Goal: Communication & Community: Answer question/provide support

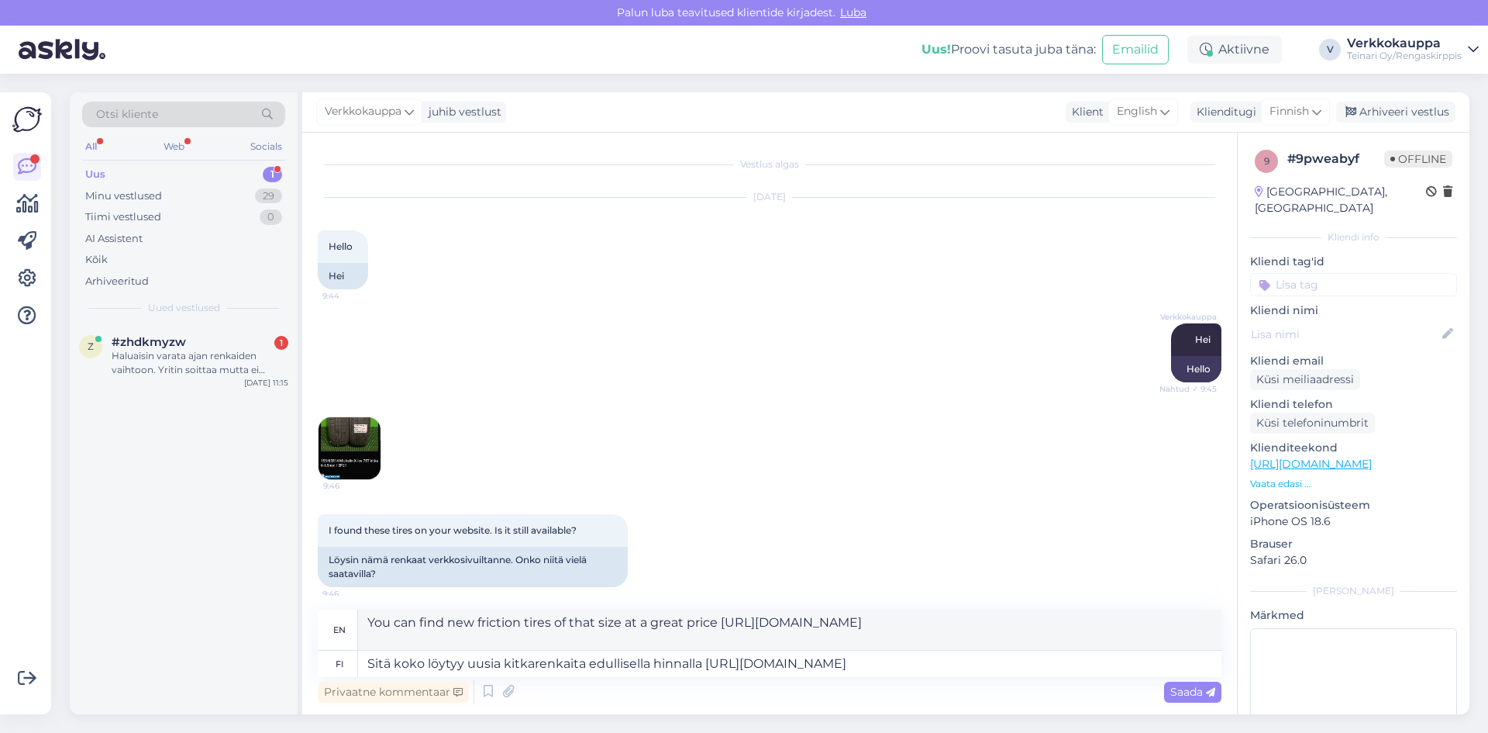
scroll to position [590, 0]
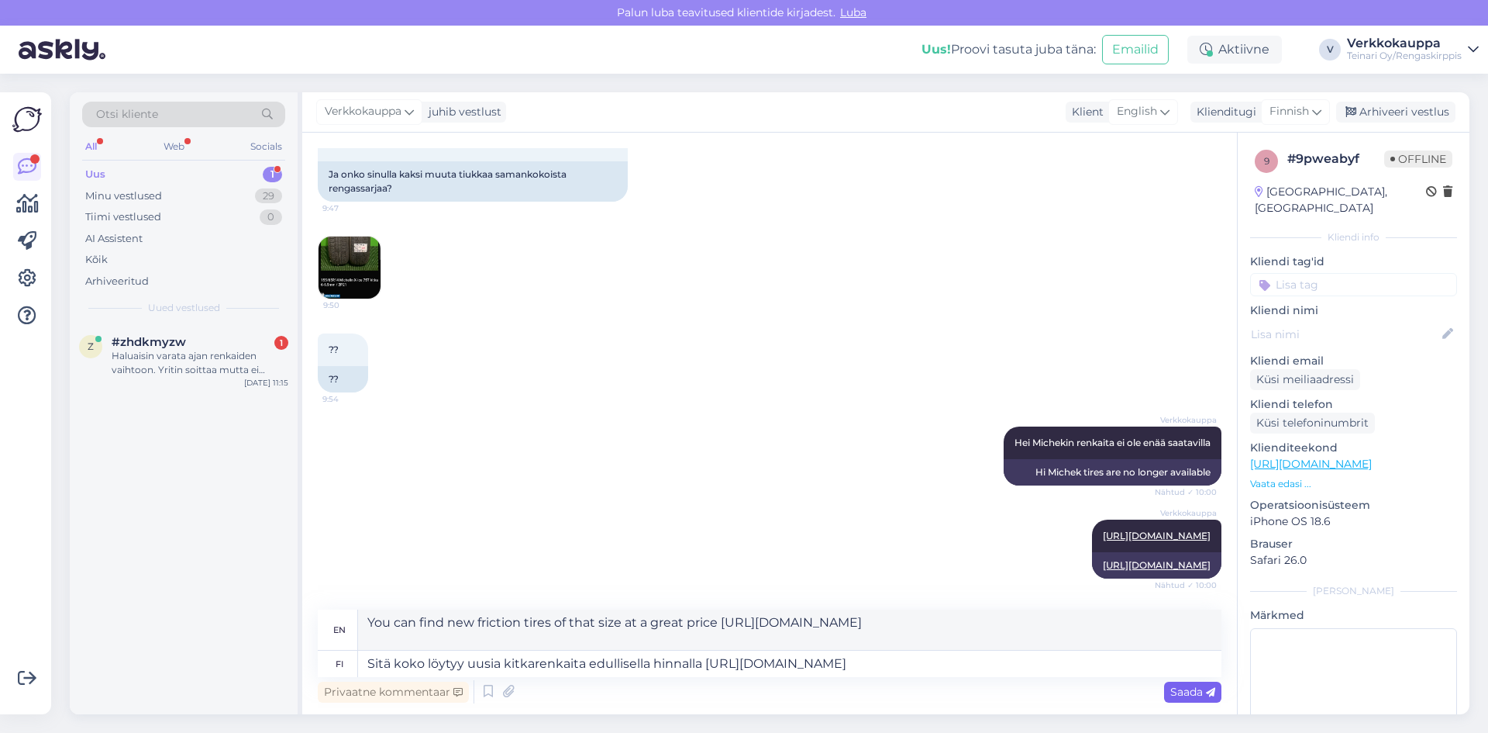
click at [1186, 695] on span "Saada" at bounding box center [1193, 691] width 45 height 14
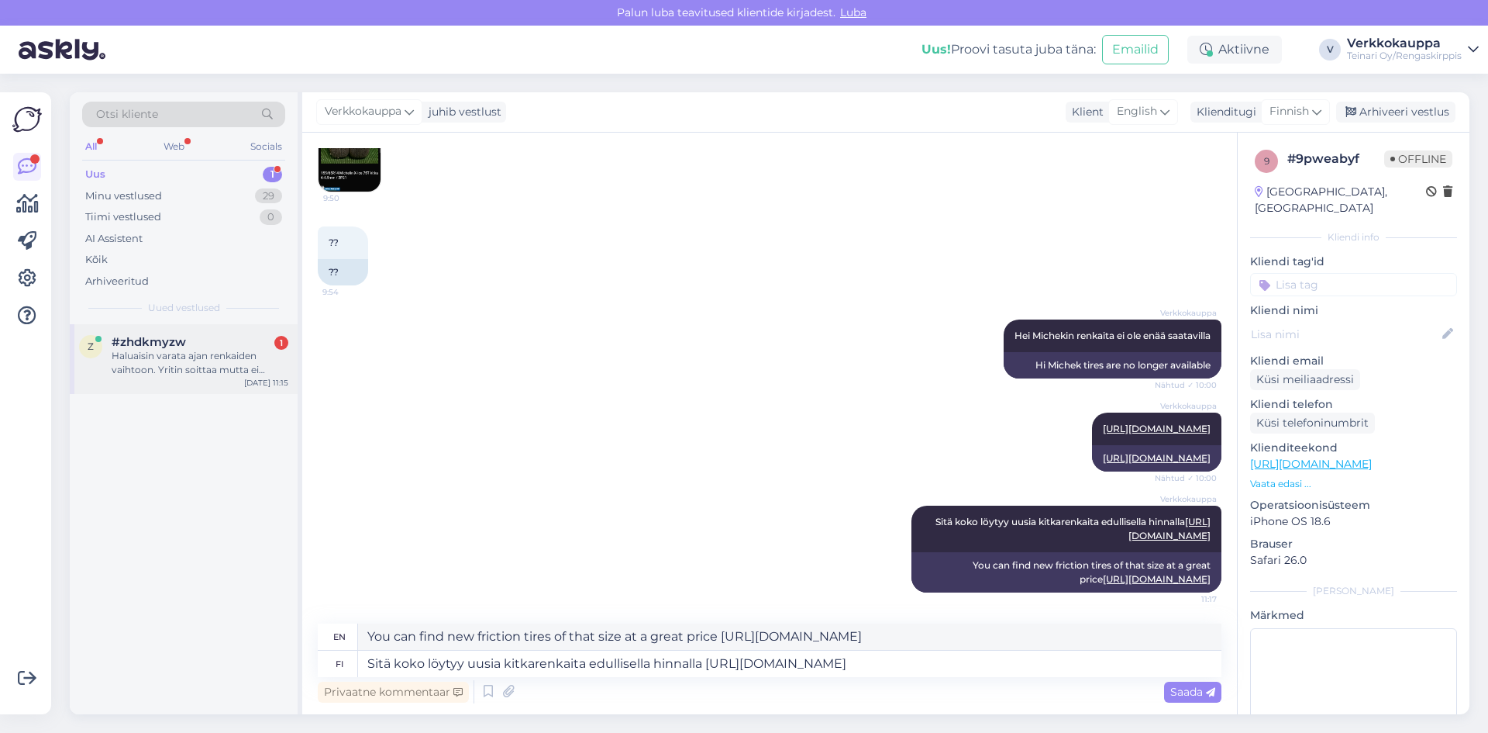
click at [180, 360] on div "Haluaisin varata ajan renkaiden vaihtoon. Yritin soittaa mutta ei vastattu. Ole…" at bounding box center [200, 363] width 177 height 28
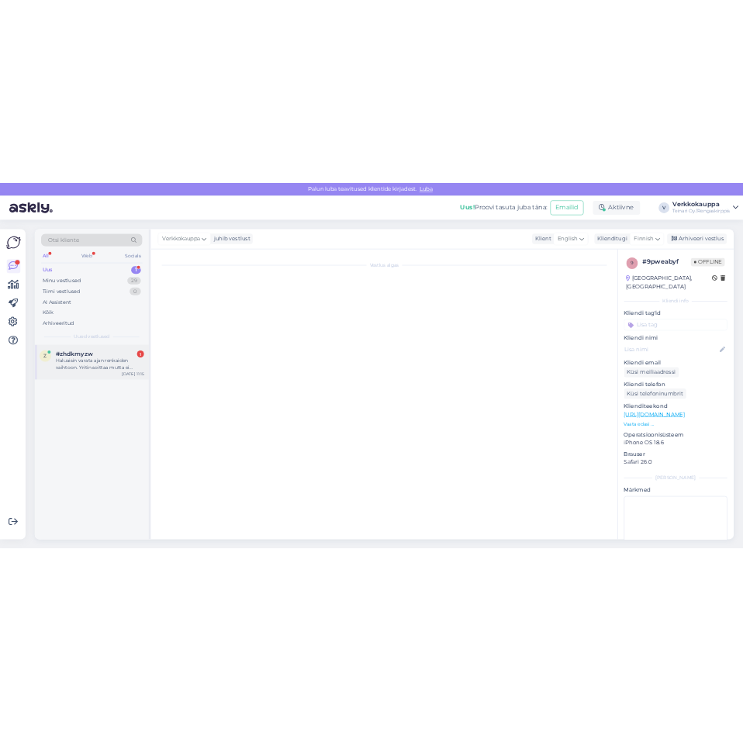
scroll to position [0, 0]
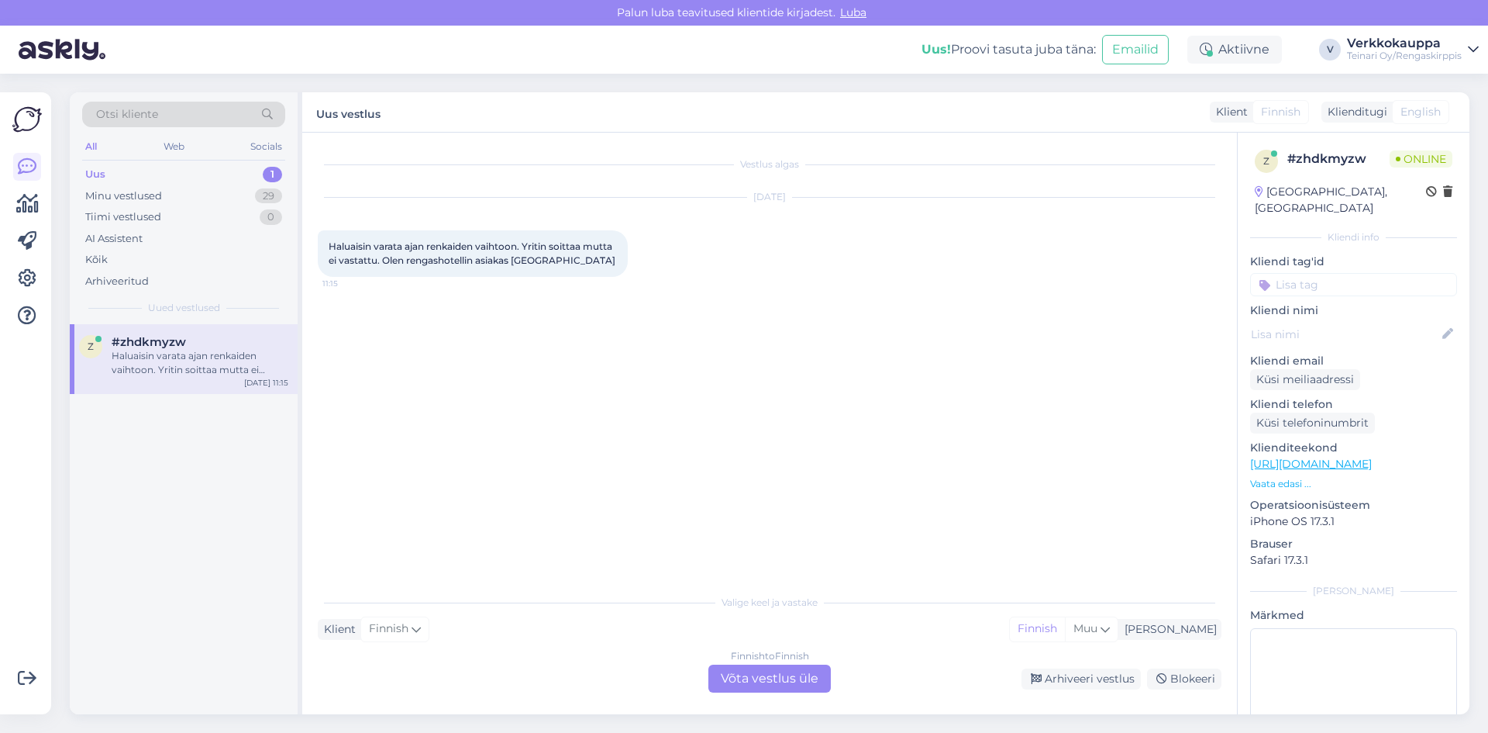
click at [766, 685] on div "Finnish to Finnish Võta vestlus üle" at bounding box center [770, 678] width 122 height 28
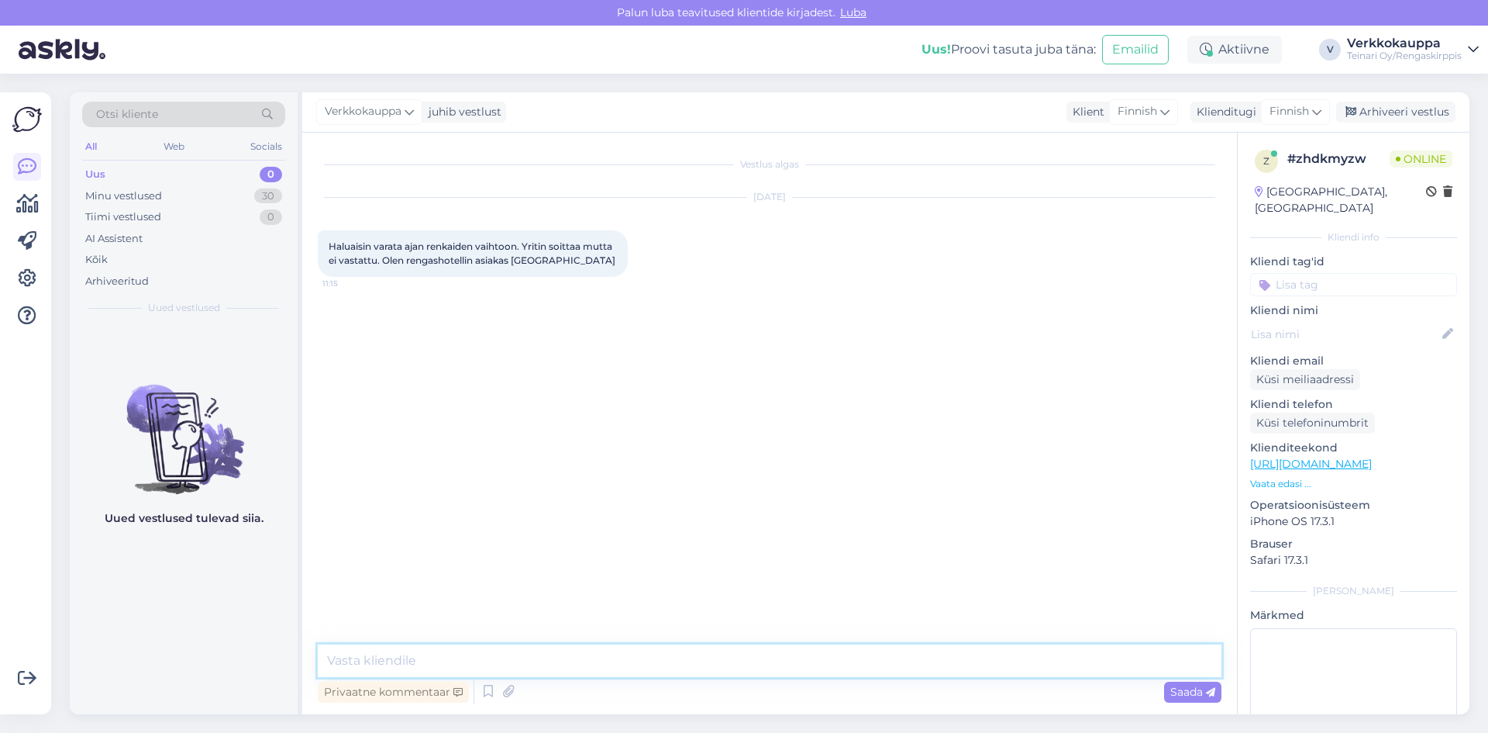
click at [404, 666] on textarea at bounding box center [770, 660] width 904 height 33
type textarea "S"
type textarea "h"
drag, startPoint x: 767, startPoint y: 661, endPoint x: 701, endPoint y: 662, distance: 65.9
click at [701, 662] on textarea "Hei, saisinko auton rek nr niin varataan sopiva aikaa. [PERSON_NAME] halusit tu…" at bounding box center [770, 660] width 904 height 33
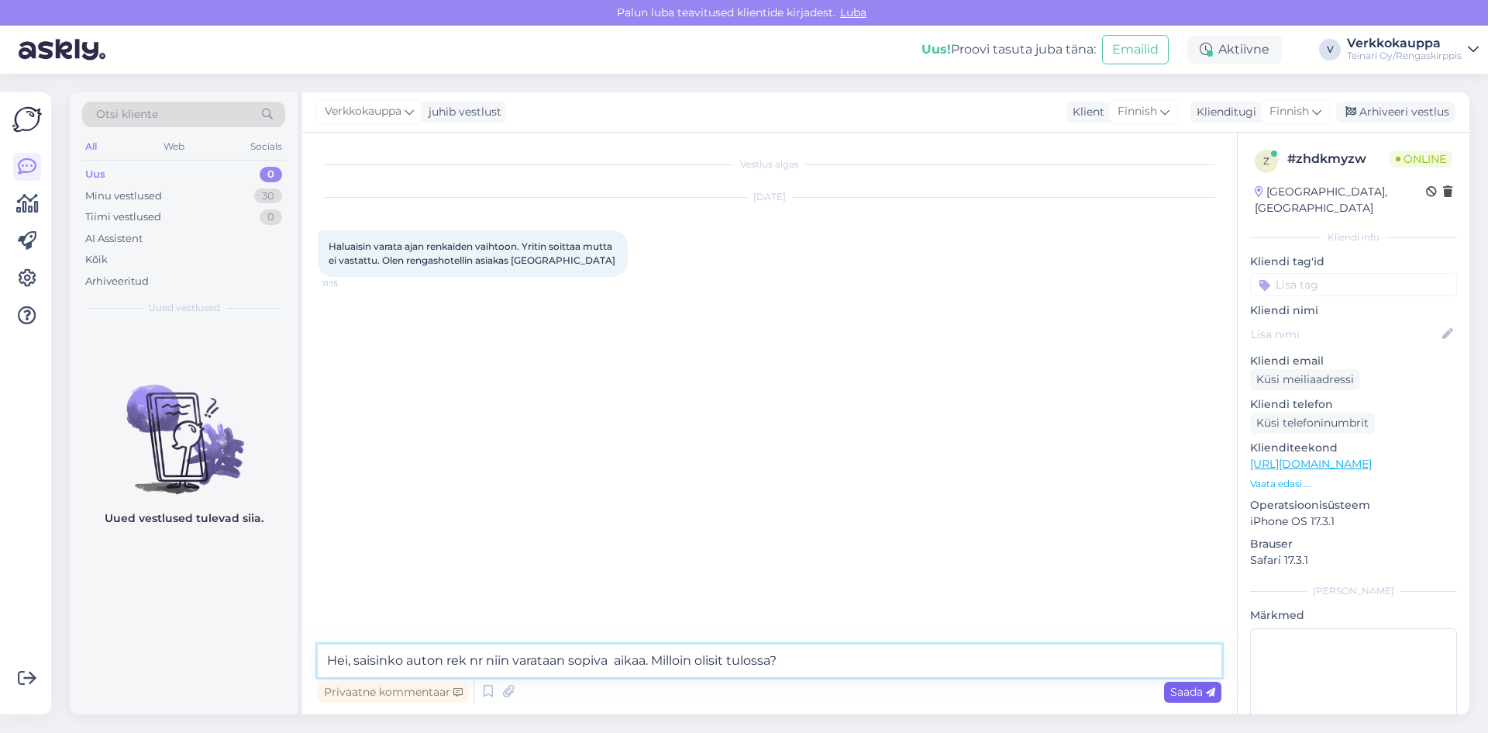
type textarea "Hei, saisinko auton rek nr niin varataan sopiva aikaa. Milloin olisit tulossa?"
click at [1183, 681] on div "Saada" at bounding box center [1192, 691] width 57 height 21
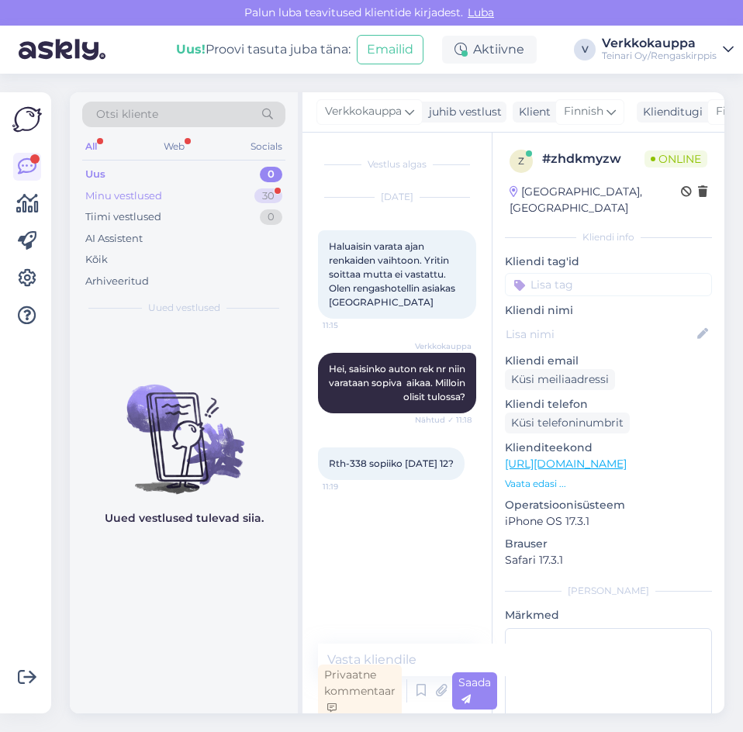
click at [157, 196] on div "Minu vestlused" at bounding box center [123, 196] width 77 height 16
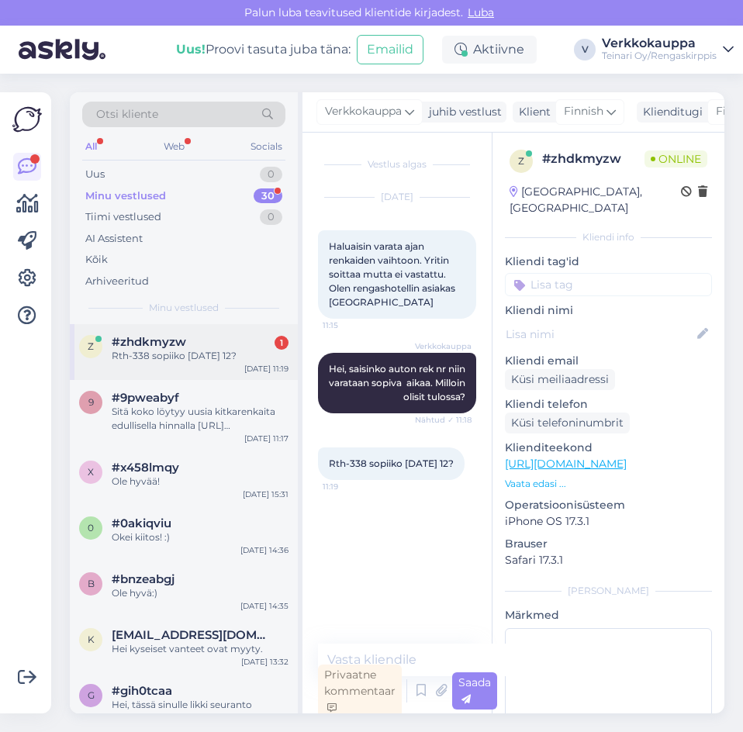
click at [192, 355] on div "Rth-338 sopiiko [DATE] 12?" at bounding box center [200, 356] width 177 height 14
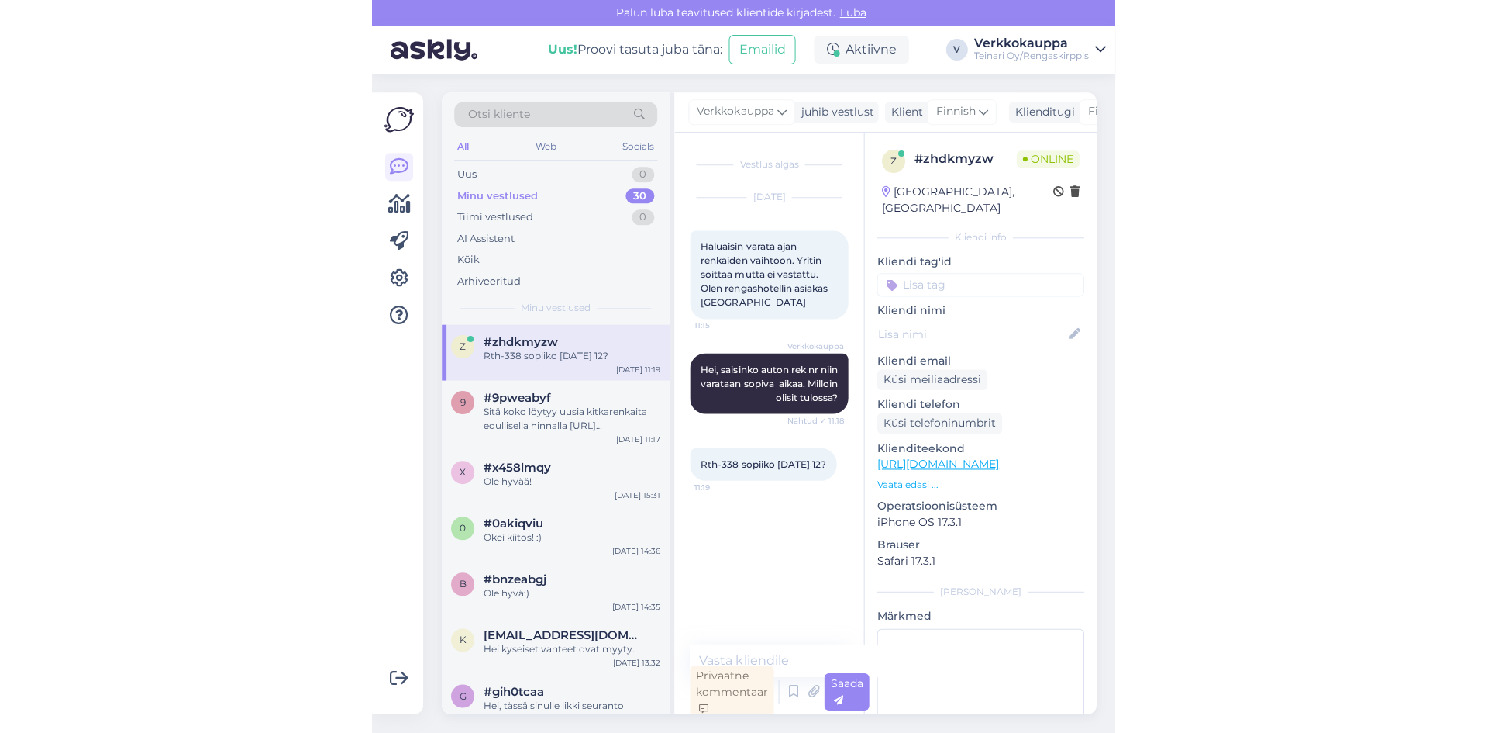
scroll to position [5, 0]
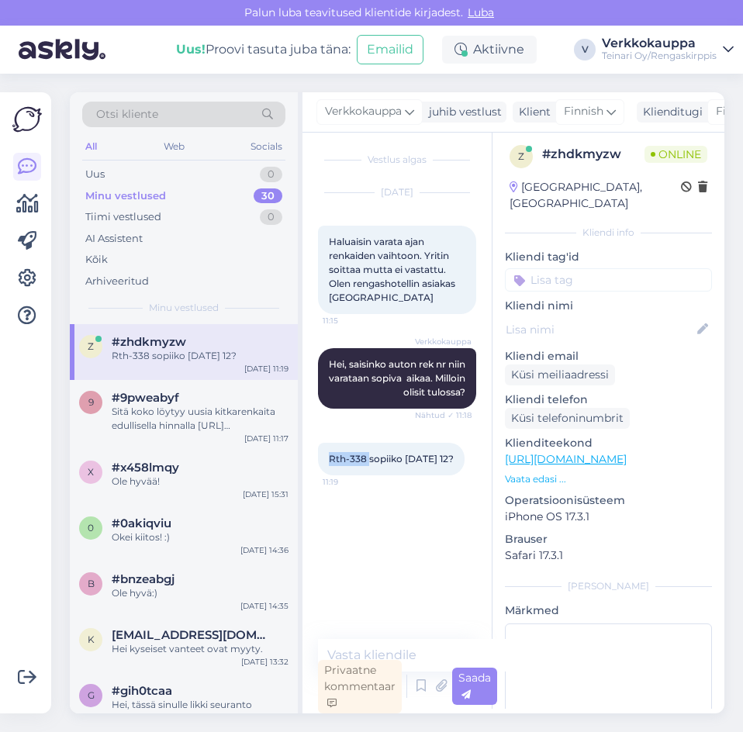
drag, startPoint x: 331, startPoint y: 456, endPoint x: 369, endPoint y: 458, distance: 38.1
click at [369, 458] on span "Rth-338 sopiiko [DATE] 12?" at bounding box center [391, 459] width 125 height 12
copy span "Rth-338"
click at [354, 646] on textarea at bounding box center [412, 655] width 188 height 33
type textarea "o"
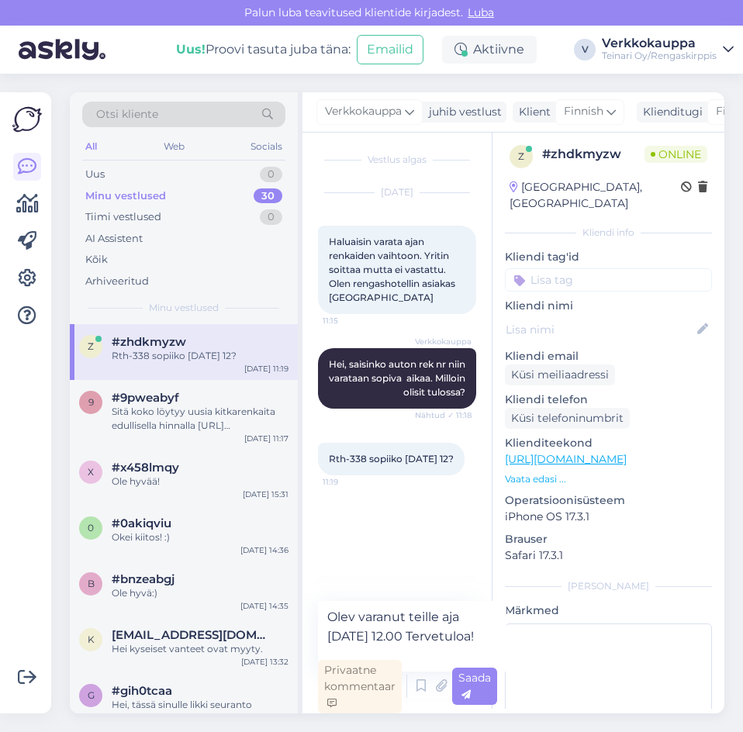
drag, startPoint x: 392, startPoint y: 614, endPoint x: 364, endPoint y: 567, distance: 54.6
click at [364, 567] on div "Vestlus algas [DATE] Haluaisin varata ajan renkaiden vaihtoon. Yritin soittaa m…" at bounding box center [404, 364] width 172 height 443
drag, startPoint x: 361, startPoint y: 609, endPoint x: 408, endPoint y: 601, distance: 47.2
click at [408, 601] on textarea "Olev varanut teille aja [DATE] 12.00 Tervetuloa!" at bounding box center [412, 636] width 188 height 71
paste textarea "nut"
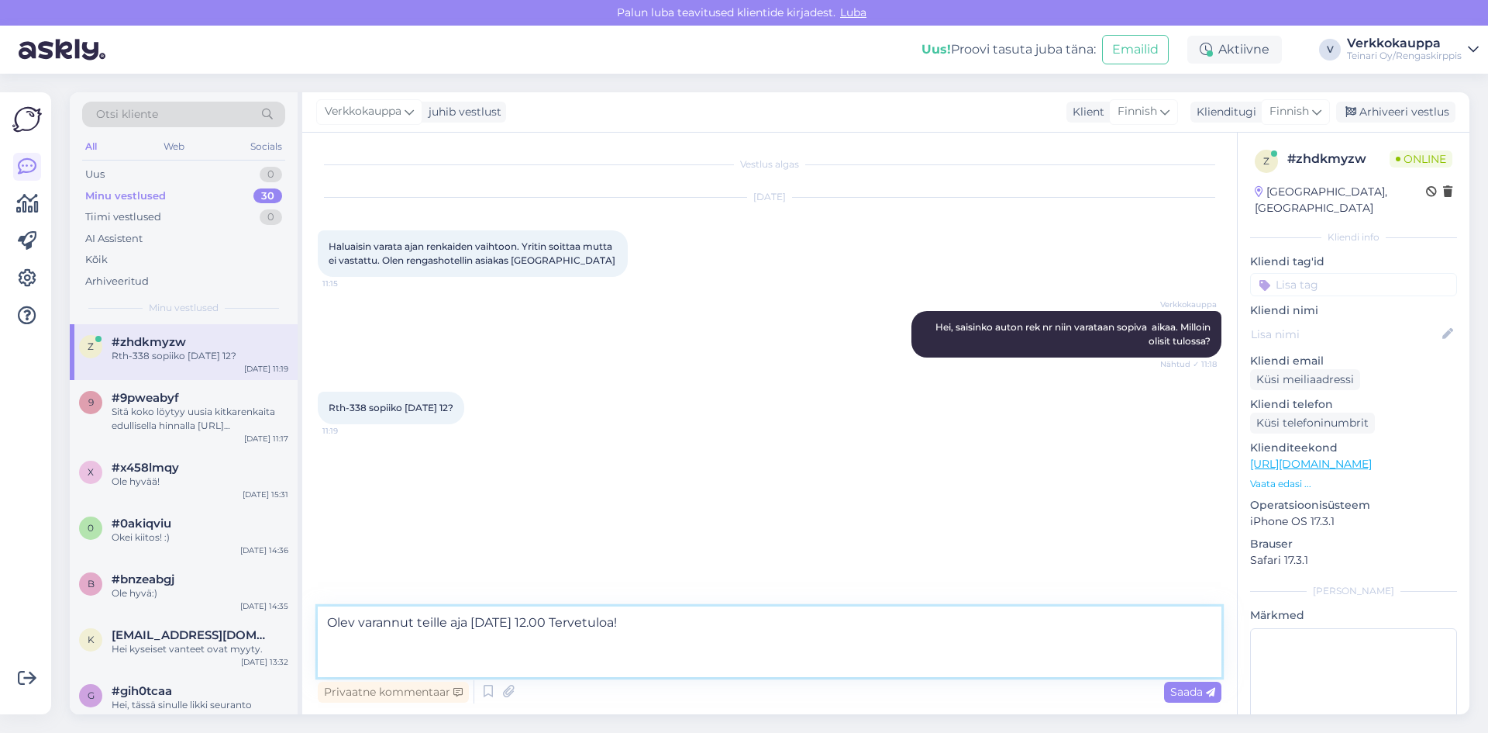
scroll to position [0, 0]
click at [508, 639] on textarea "Olev varannut teille aja [DATE] 12.00 Tervetuloa!" at bounding box center [770, 641] width 904 height 71
click at [471, 622] on textarea "Olev varannut teille aja [DATE] 12.00 Tervetuloa!" at bounding box center [770, 641] width 904 height 71
click at [471, 621] on textarea "Olev varannut teille aja [DATE] 12.00 Tervetuloa!" at bounding box center [770, 641] width 904 height 71
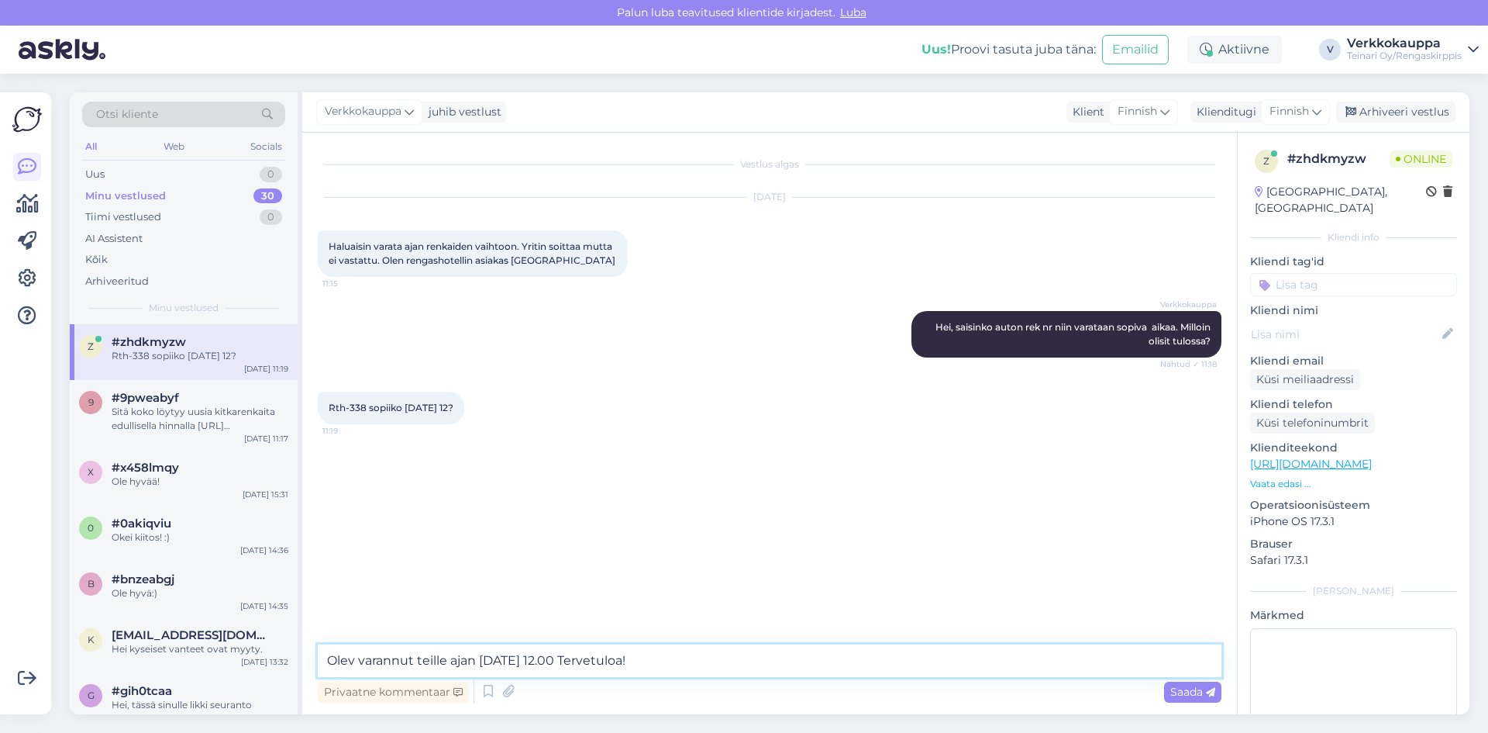
click at [353, 657] on textarea "Olev varannut teille ajan [DATE] 12.00 Tervetuloa!" at bounding box center [770, 660] width 904 height 33
type textarea "Olen varannut teille ajan [DATE] 12.00 Tervetuloa!"
click at [1172, 686] on span "Saada" at bounding box center [1193, 691] width 45 height 14
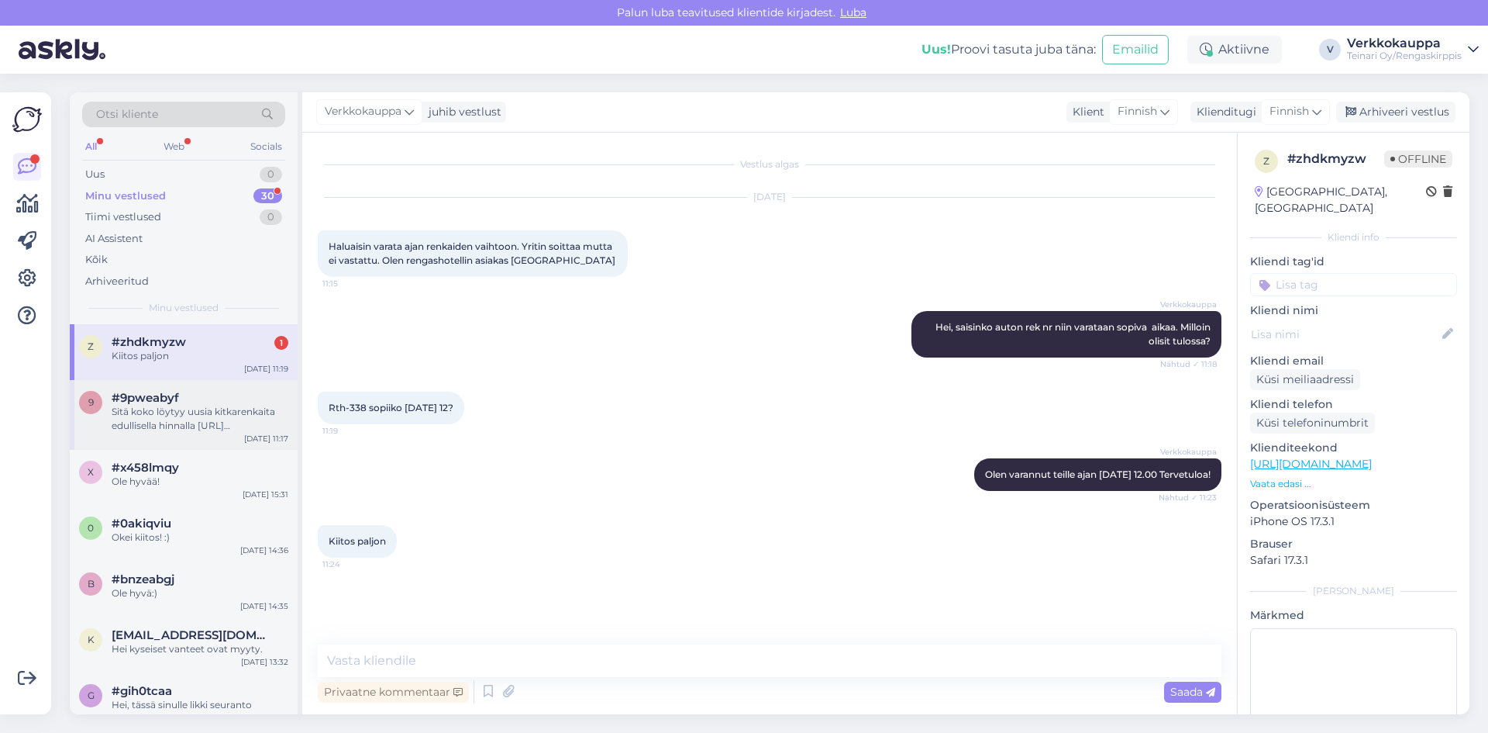
click at [162, 396] on span "#9pweabyf" at bounding box center [145, 398] width 67 height 14
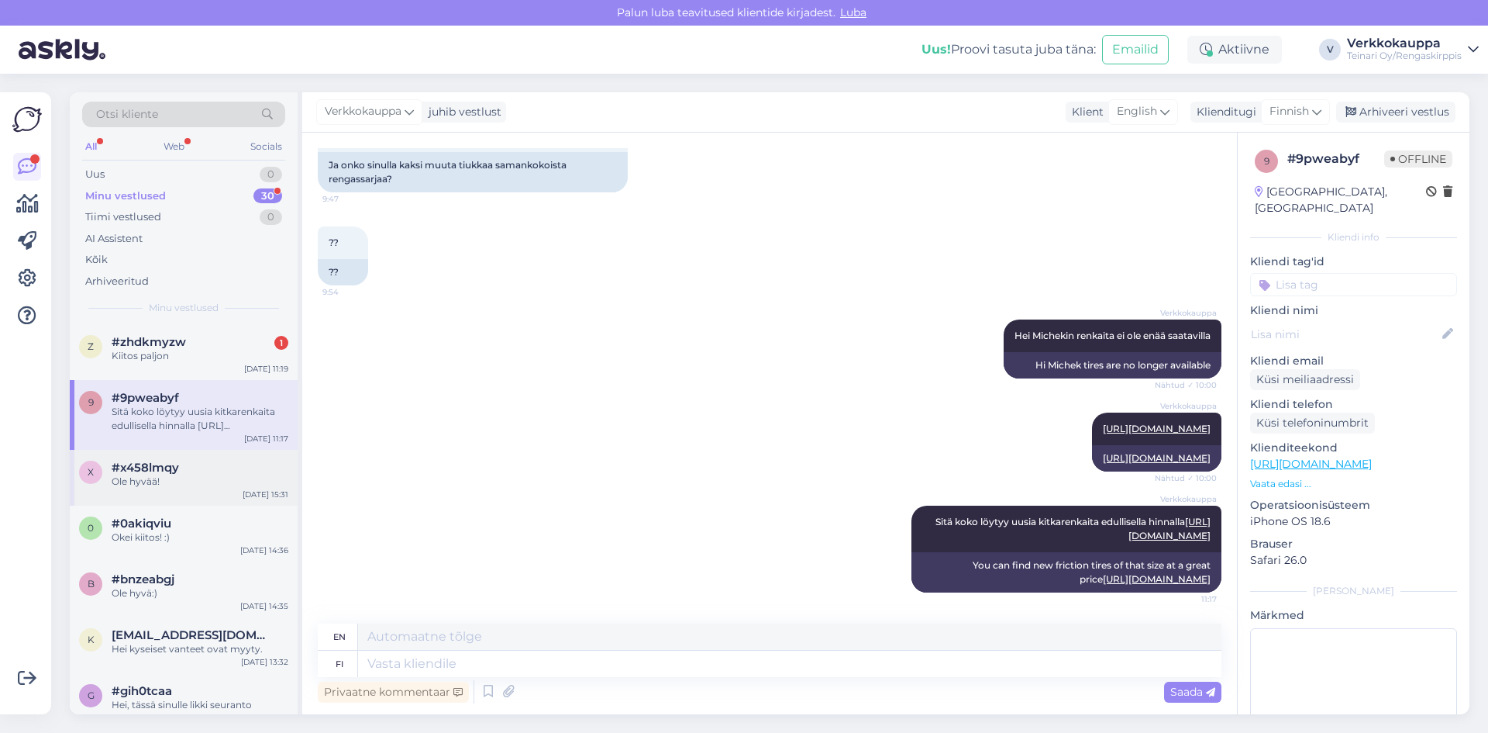
drag, startPoint x: 181, startPoint y: 465, endPoint x: 187, endPoint y: 441, distance: 24.6
click at [181, 462] on div "#x458lmqy" at bounding box center [200, 467] width 177 height 14
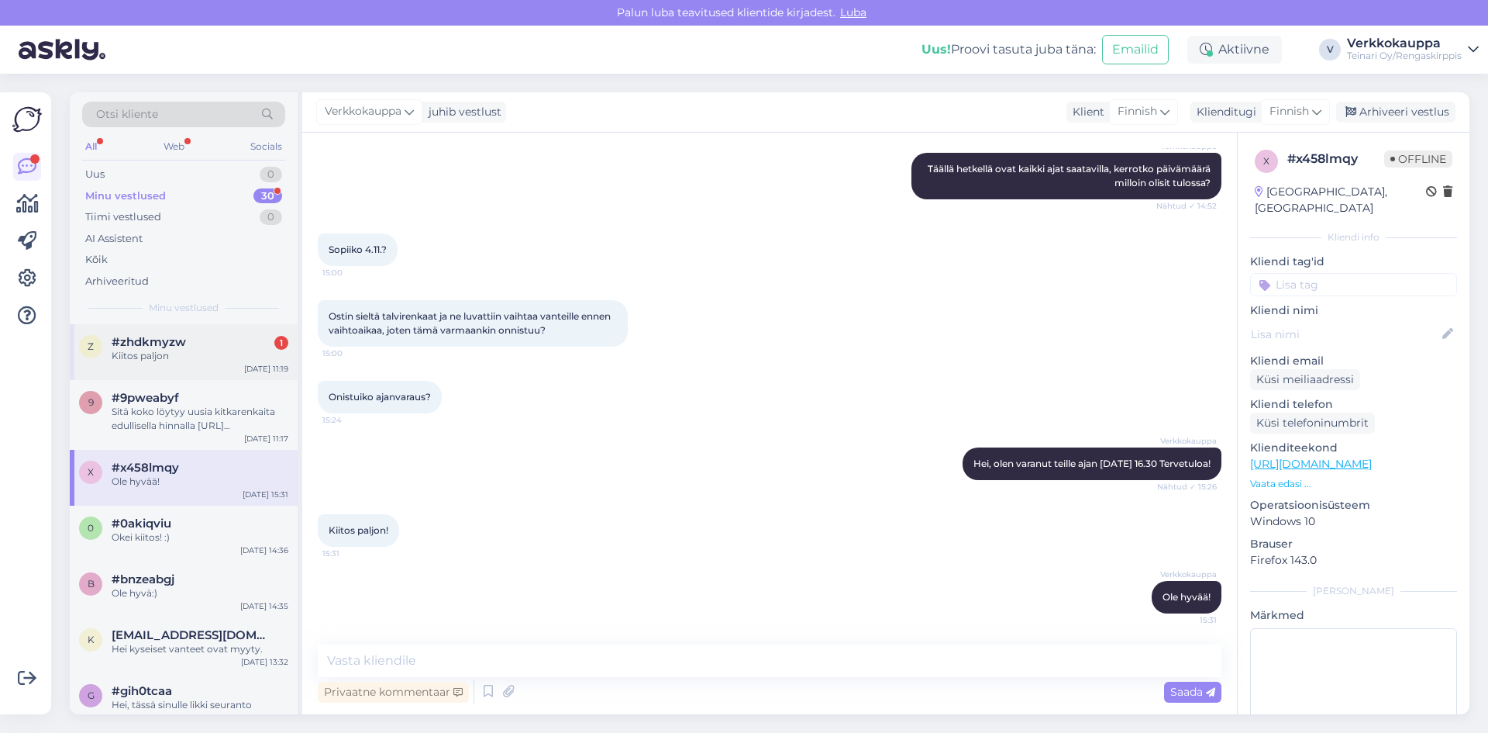
click at [196, 357] on div "Kiitos paljon" at bounding box center [200, 356] width 177 height 14
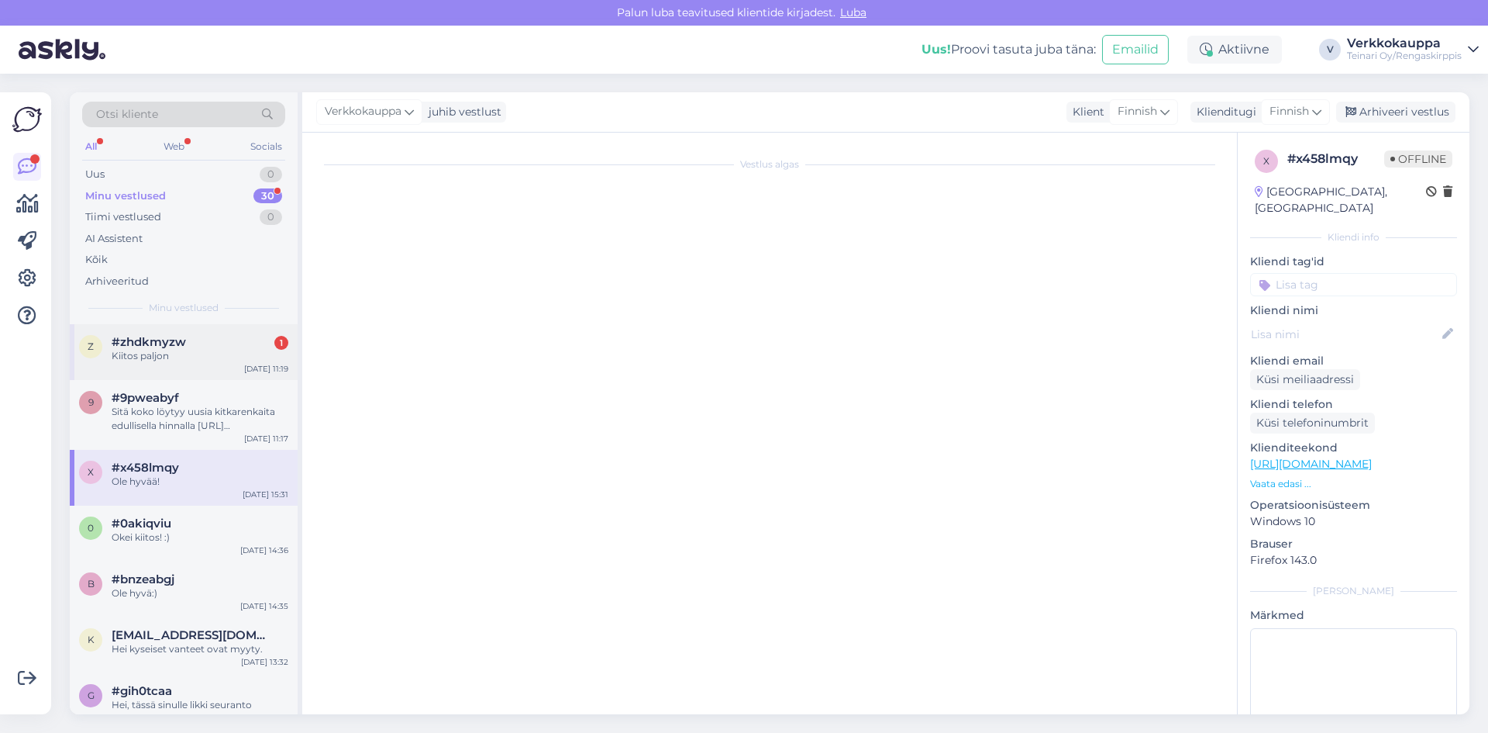
scroll to position [0, 0]
